Goal: Task Accomplishment & Management: Use online tool/utility

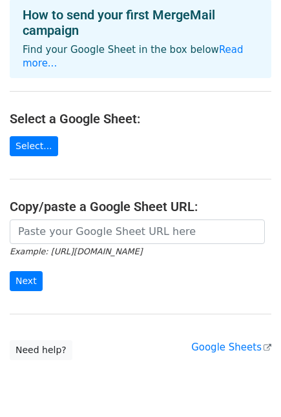
scroll to position [68, 0]
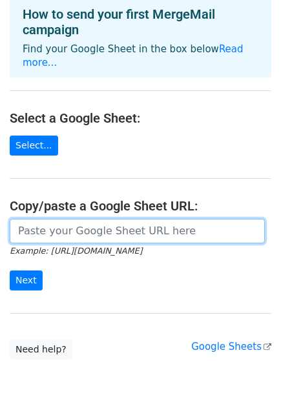
click at [63, 219] on input "url" at bounding box center [137, 231] width 255 height 25
paste input "https://docs.google.com/spreadsheets/d/16HP5sVlqkuMTQBQpgzRLz4qv1iCzi1FtpGKVOwv…"
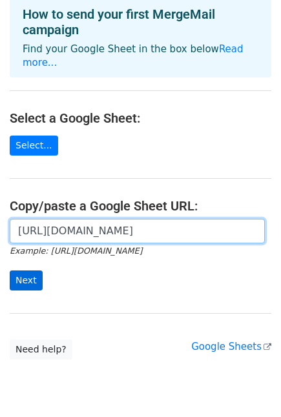
type input "https://docs.google.com/spreadsheets/d/16HP5sVlqkuMTQBQpgzRLz4qv1iCzi1FtpGKVOwv…"
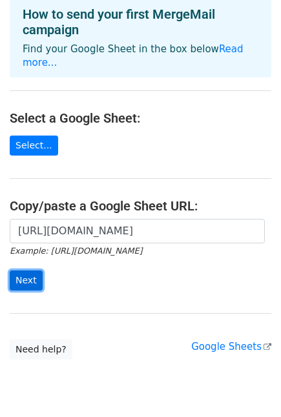
scroll to position [0, 0]
click at [23, 271] on input "Next" at bounding box center [26, 281] width 33 height 20
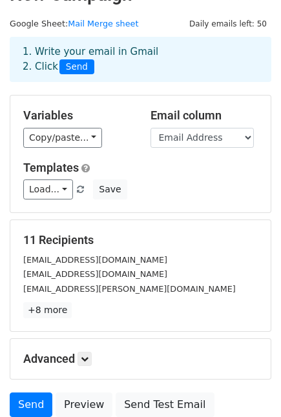
scroll to position [28, 0]
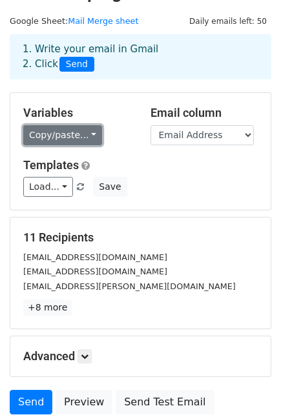
click at [82, 138] on link "Copy/paste..." at bounding box center [62, 135] width 79 height 20
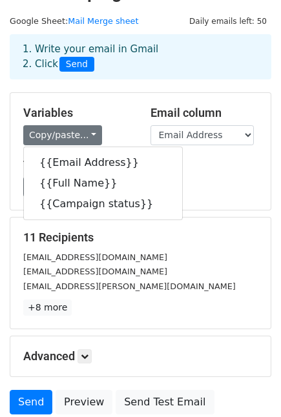
click at [207, 173] on div "Templates Load... No templates saved Save" at bounding box center [141, 177] width 254 height 39
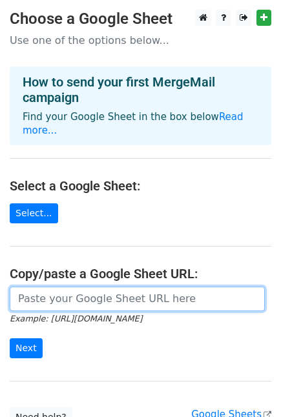
click at [74, 296] on input "url" at bounding box center [137, 299] width 255 height 25
paste input "https://docs.google.com/spreadsheets/d/16HP5sVlqkuMTQBQpgzRLz4qv1iCzi1FtpGKVOwv…"
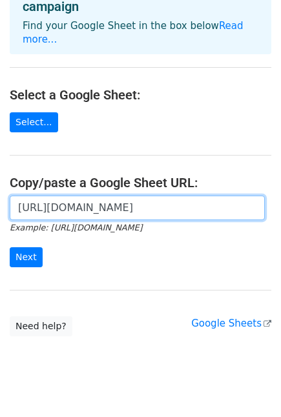
scroll to position [100, 0]
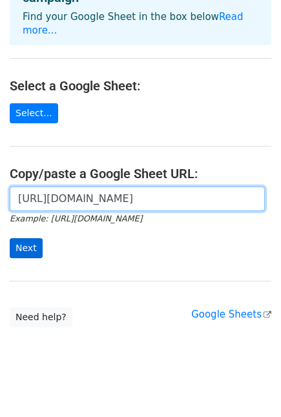
type input "https://docs.google.com/spreadsheets/d/16HP5sVlqkuMTQBQpgzRLz4qv1iCzi1FtpGKVOwv…"
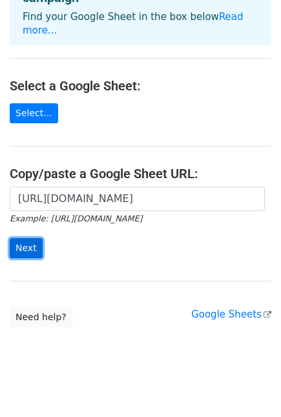
click at [35, 238] on input "Next" at bounding box center [26, 248] width 33 height 20
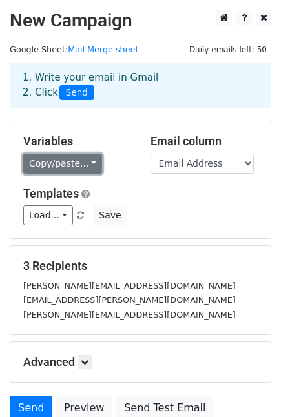
click at [91, 169] on link "Copy/paste..." at bounding box center [62, 164] width 79 height 20
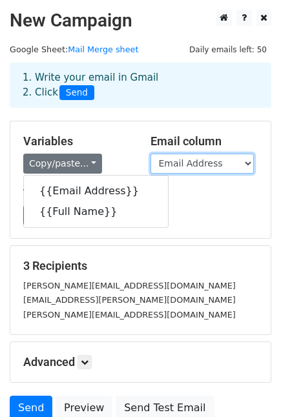
click at [230, 168] on select "Email Address Full Name" at bounding box center [202, 164] width 103 height 20
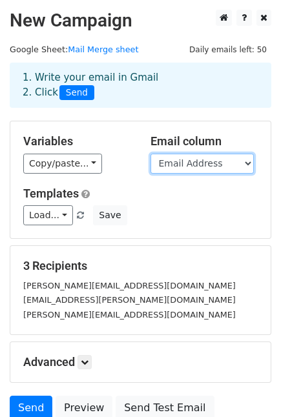
click at [151, 154] on select "Email Address Full Name" at bounding box center [202, 164] width 103 height 20
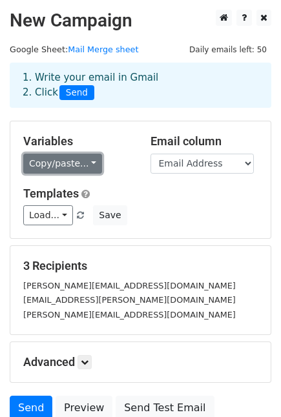
click at [81, 165] on link "Copy/paste..." at bounding box center [62, 164] width 79 height 20
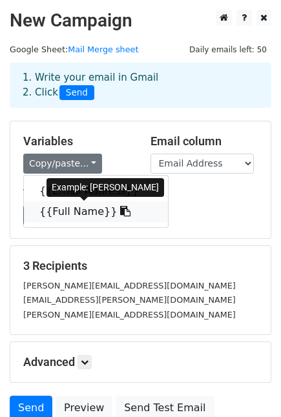
click at [81, 210] on link "{{Full Name}}" at bounding box center [96, 212] width 144 height 21
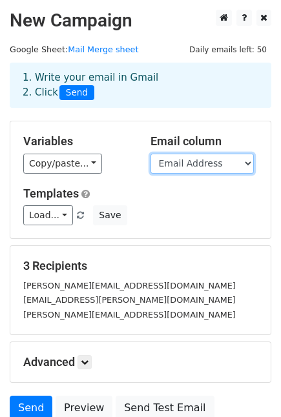
click at [169, 164] on select "Email Address Full Name" at bounding box center [202, 164] width 103 height 20
click at [151, 154] on select "Email Address Full Name" at bounding box center [202, 164] width 103 height 20
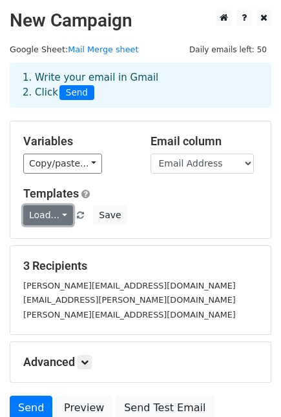
click at [59, 213] on link "Load..." at bounding box center [48, 216] width 50 height 20
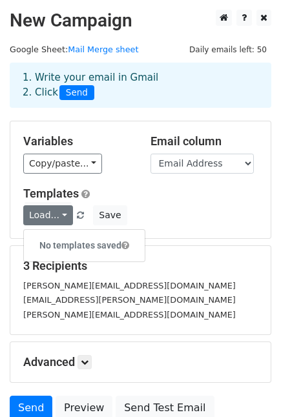
click at [191, 217] on div "Load... No templates saved Save" at bounding box center [141, 216] width 254 height 20
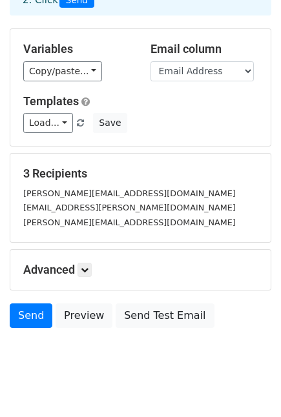
scroll to position [113, 0]
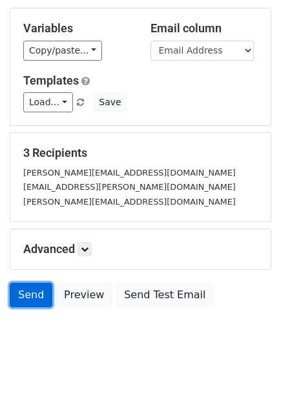
click at [28, 294] on link "Send" at bounding box center [31, 295] width 43 height 25
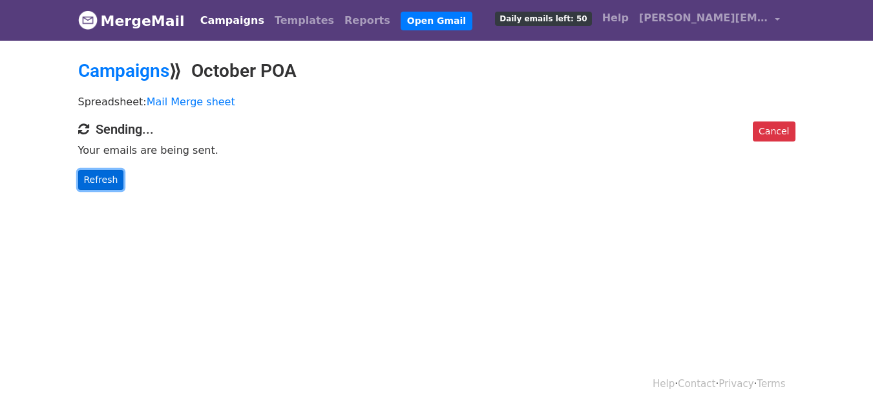
click at [113, 178] on link "Refresh" at bounding box center [101, 180] width 46 height 20
